Goal: Check status: Check status

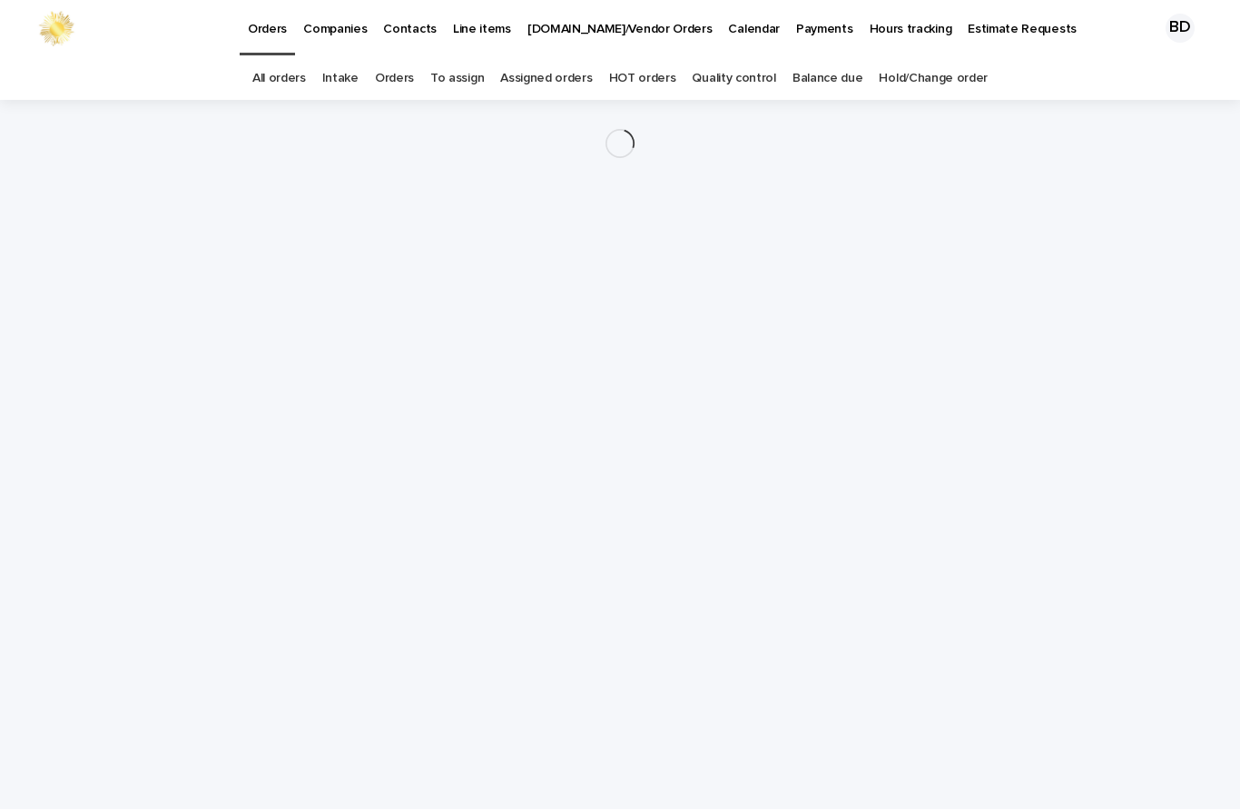
scroll to position [1, 0]
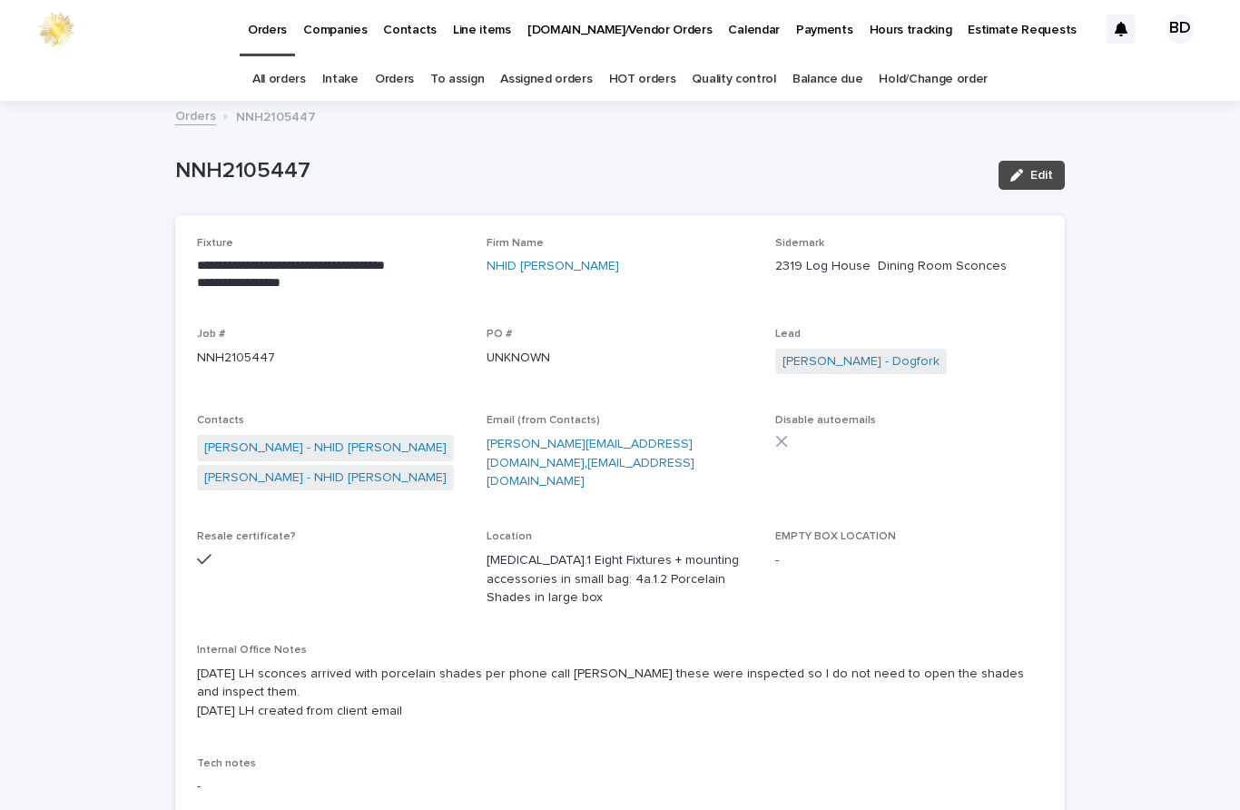
click at [411, 84] on link "Orders" at bounding box center [394, 79] width 39 height 43
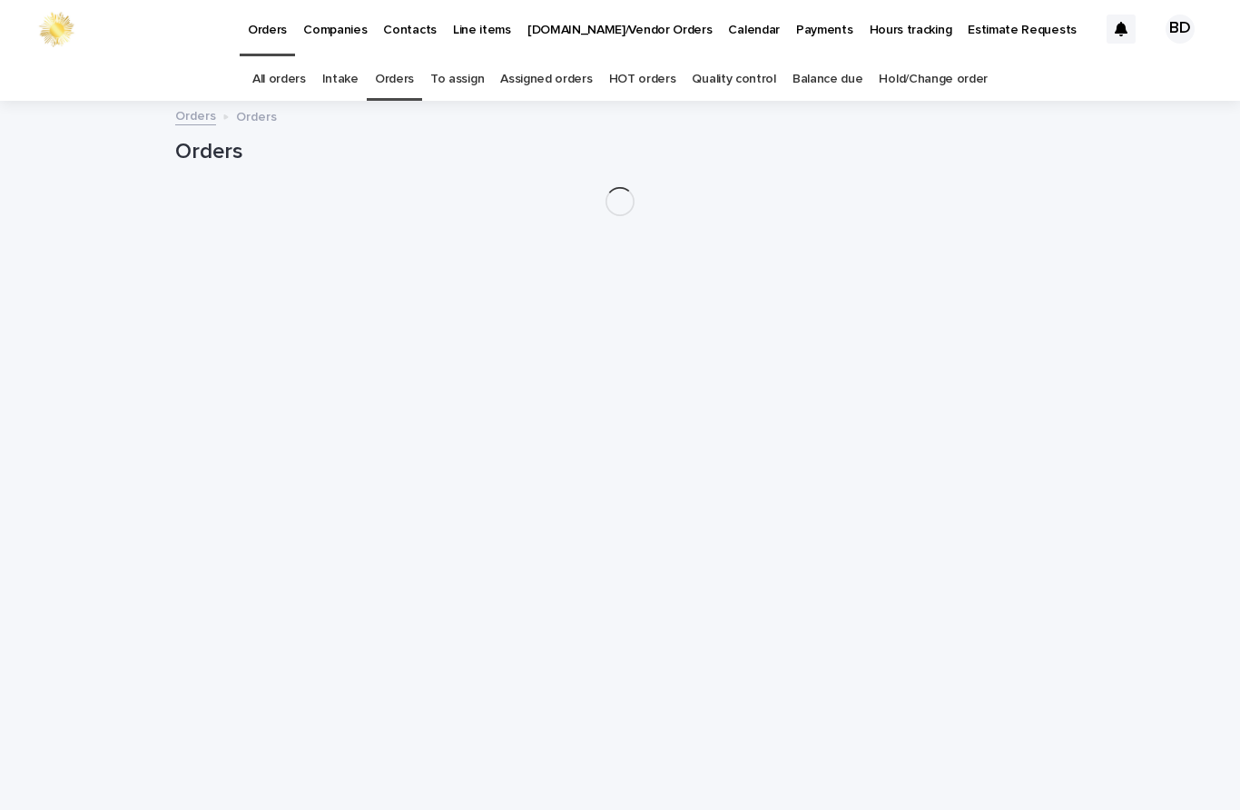
scroll to position [58, 0]
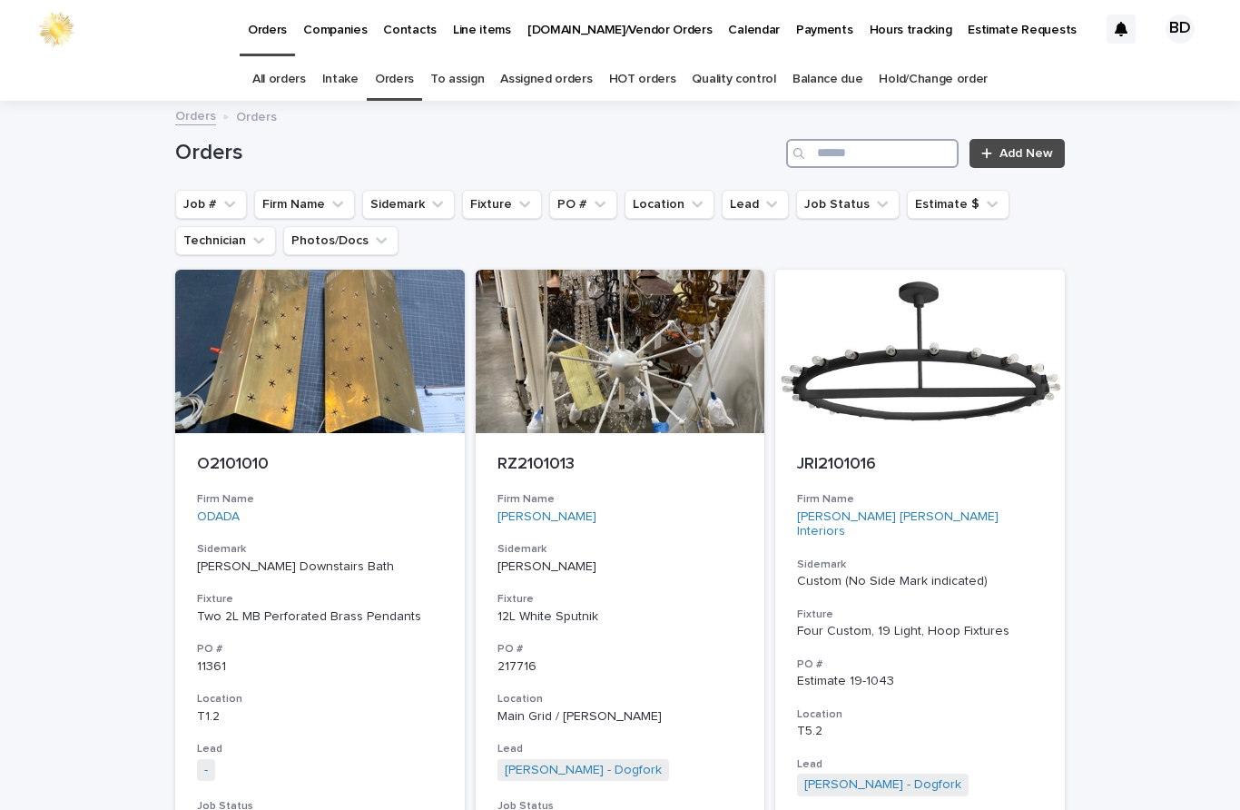
click at [847, 139] on input "Search" at bounding box center [872, 153] width 172 height 29
type input "****"
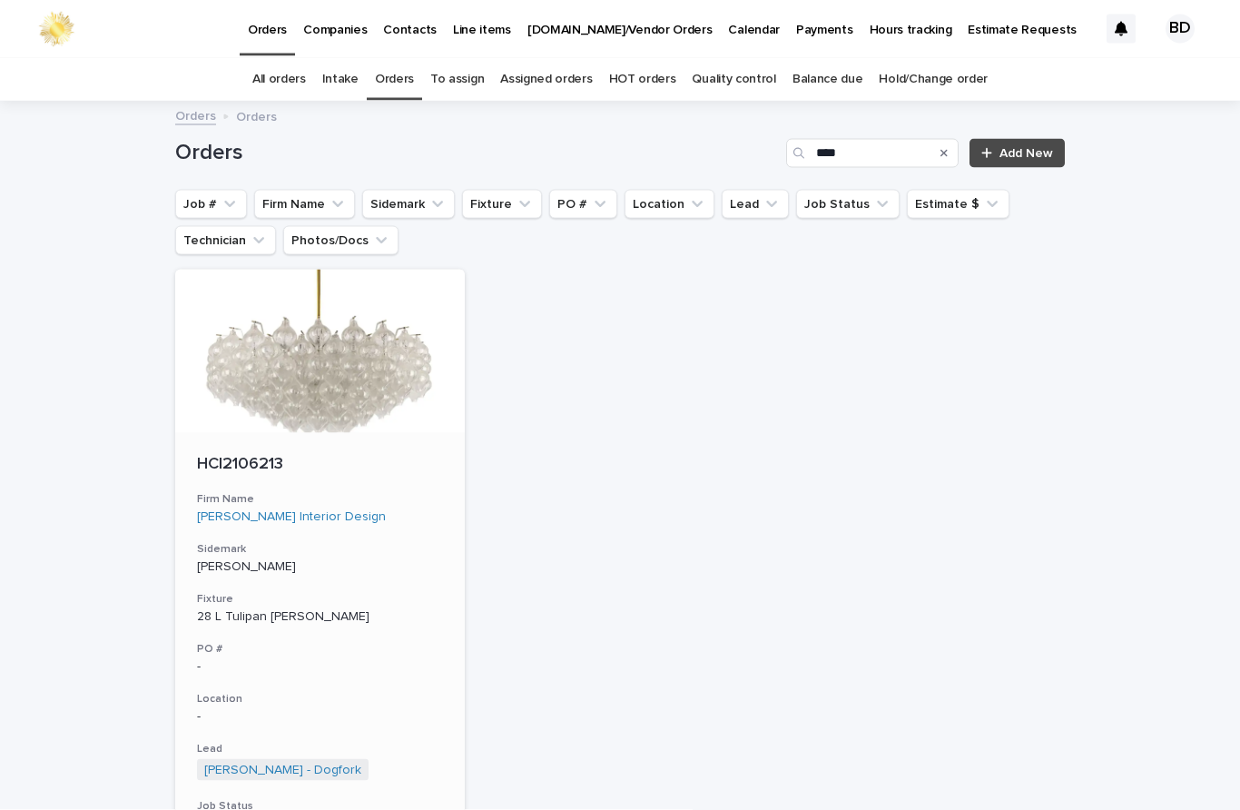
click at [221, 455] on p "HCI2106213" at bounding box center [320, 465] width 246 height 20
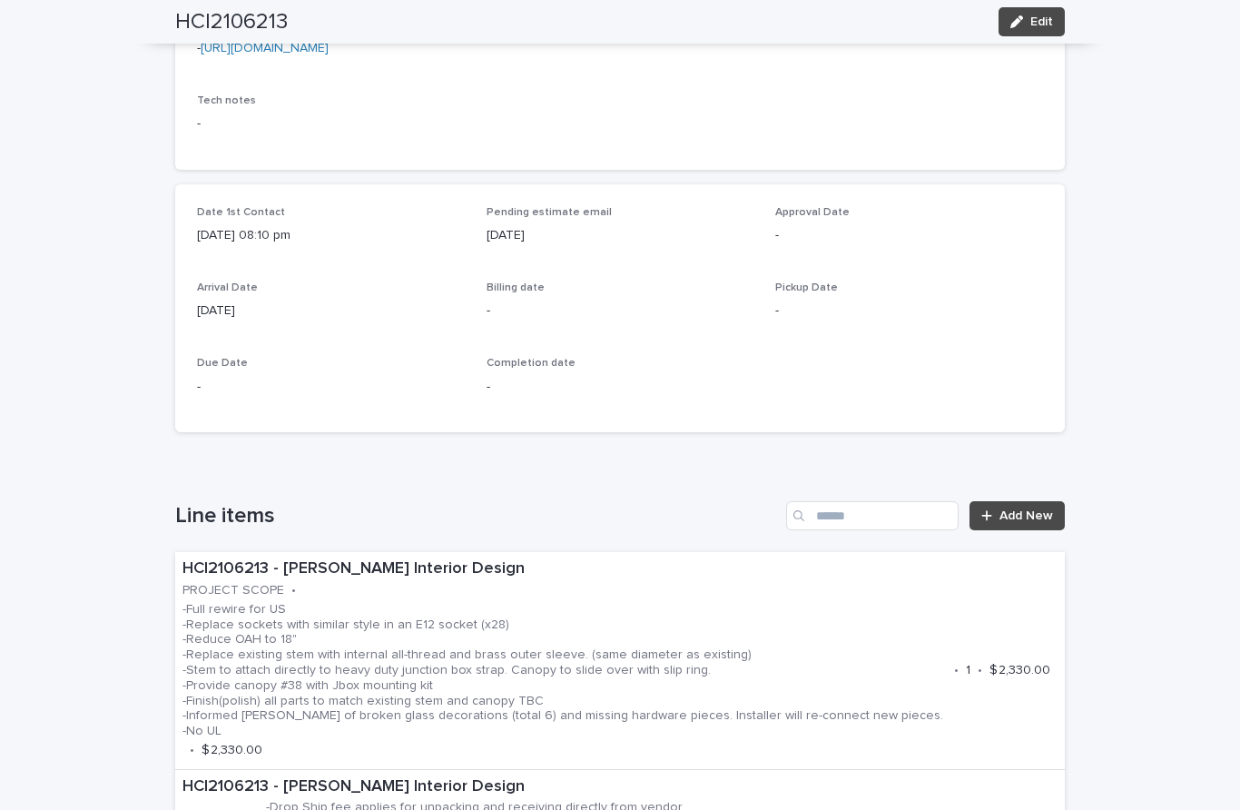
scroll to position [625, 0]
click at [889, 603] on p "-Full rewire for US -Replace sockets with similar style in an E12 socket (x28) …" at bounding box center [564, 671] width 764 height 137
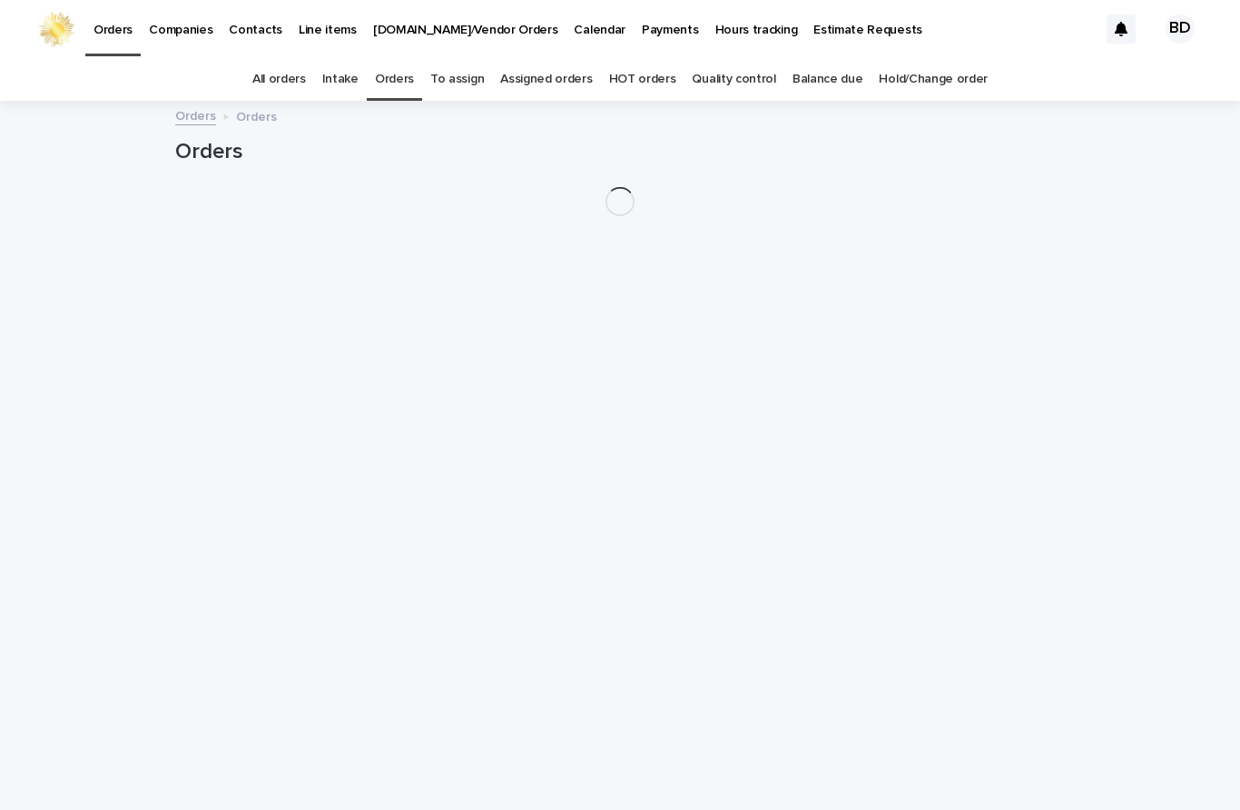
scroll to position [58, 0]
